Goal: Navigation & Orientation: Find specific page/section

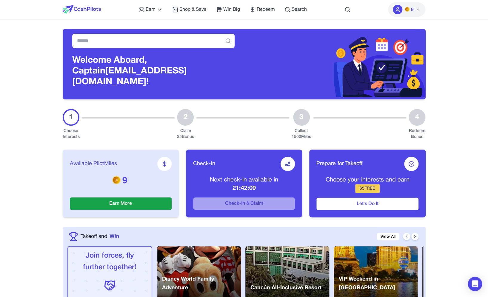
click at [341, 49] on img at bounding box center [335, 64] width 182 height 66
click at [191, 10] on span "Shop & Save" at bounding box center [193, 9] width 27 height 7
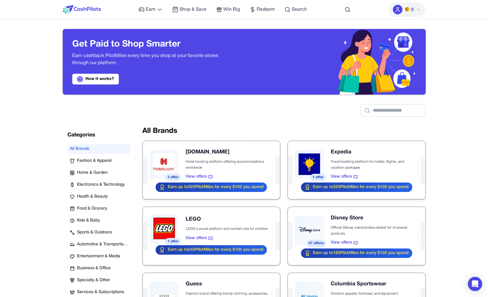
click at [96, 7] on img at bounding box center [82, 9] width 38 height 9
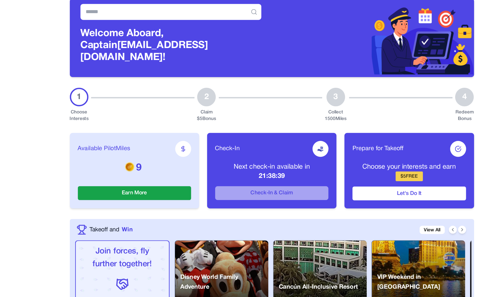
scroll to position [14, 0]
